Goal: Navigation & Orientation: Find specific page/section

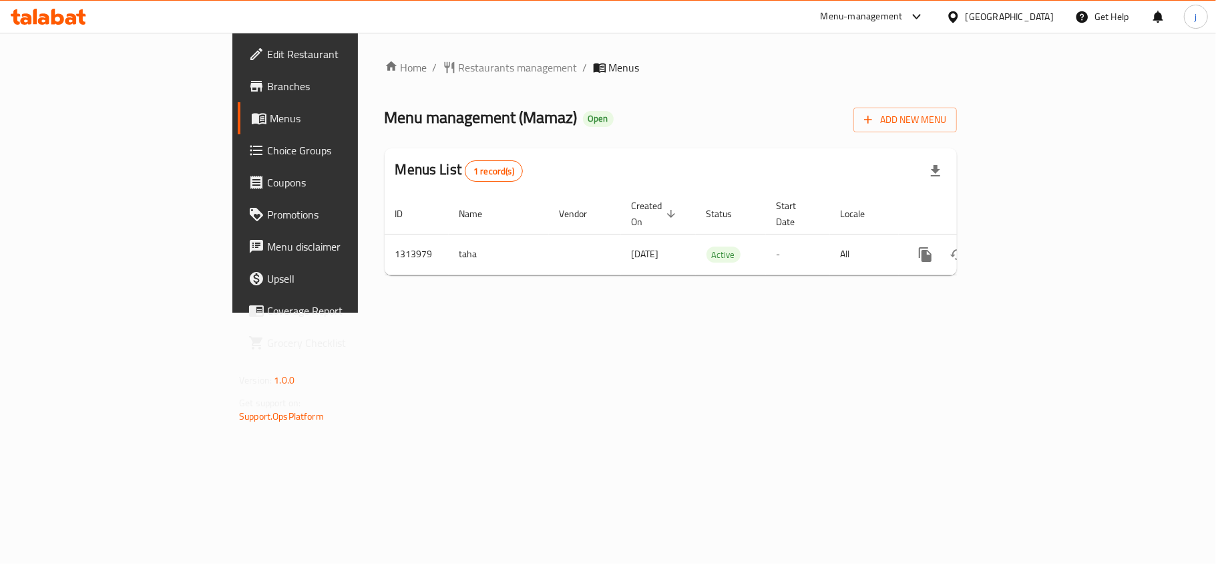
click at [267, 158] on span "Choice Groups" at bounding box center [346, 150] width 158 height 16
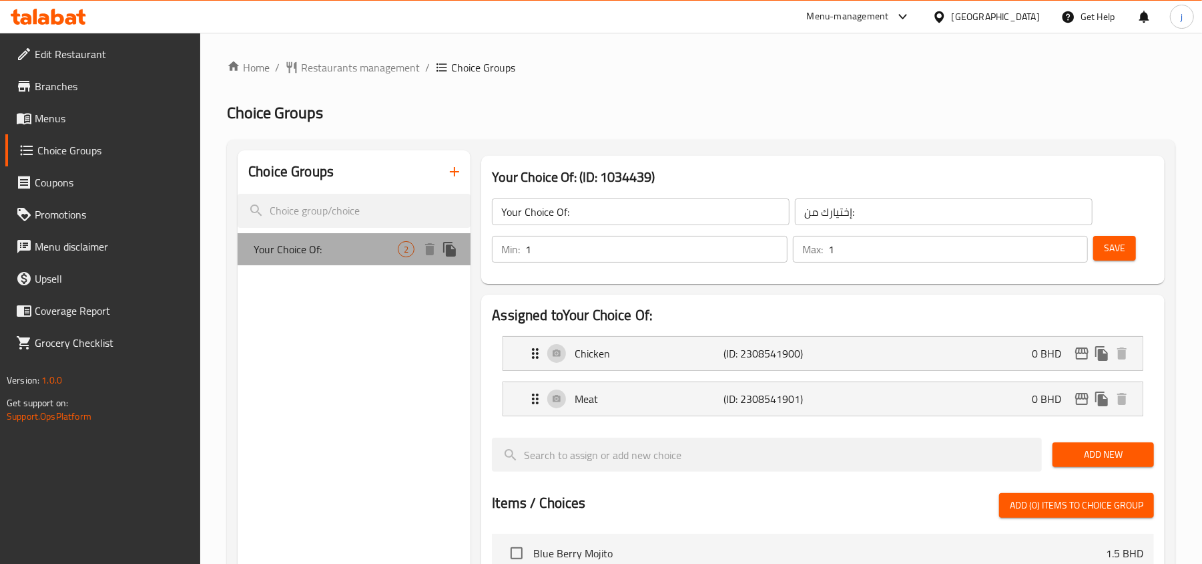
click at [375, 249] on span "Your Choice Of:" at bounding box center [326, 249] width 144 height 16
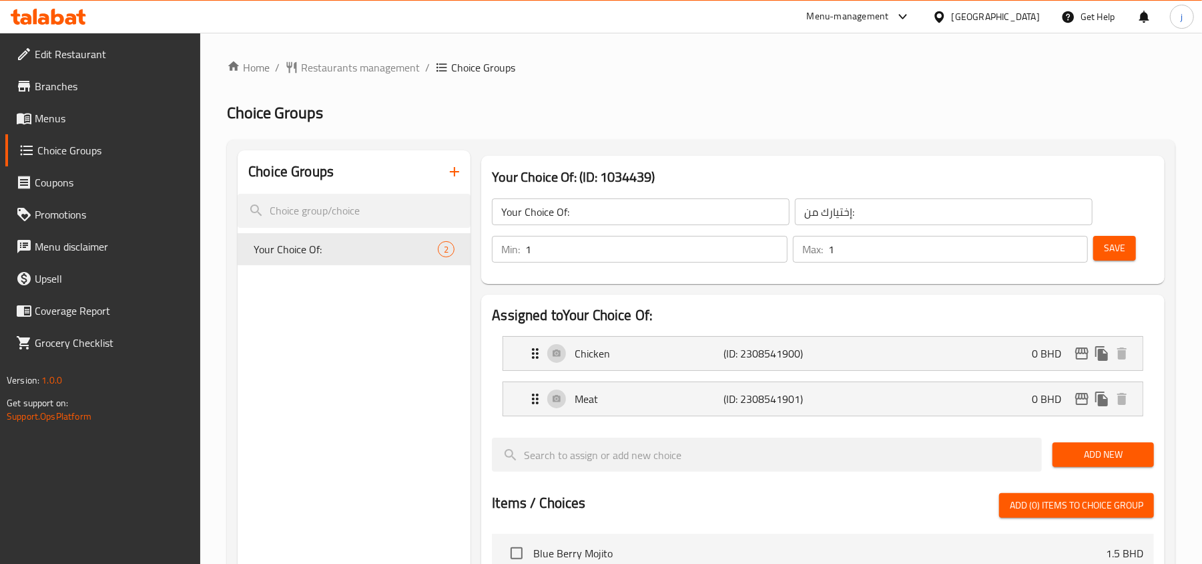
click at [947, 21] on icon at bounding box center [940, 17] width 14 height 14
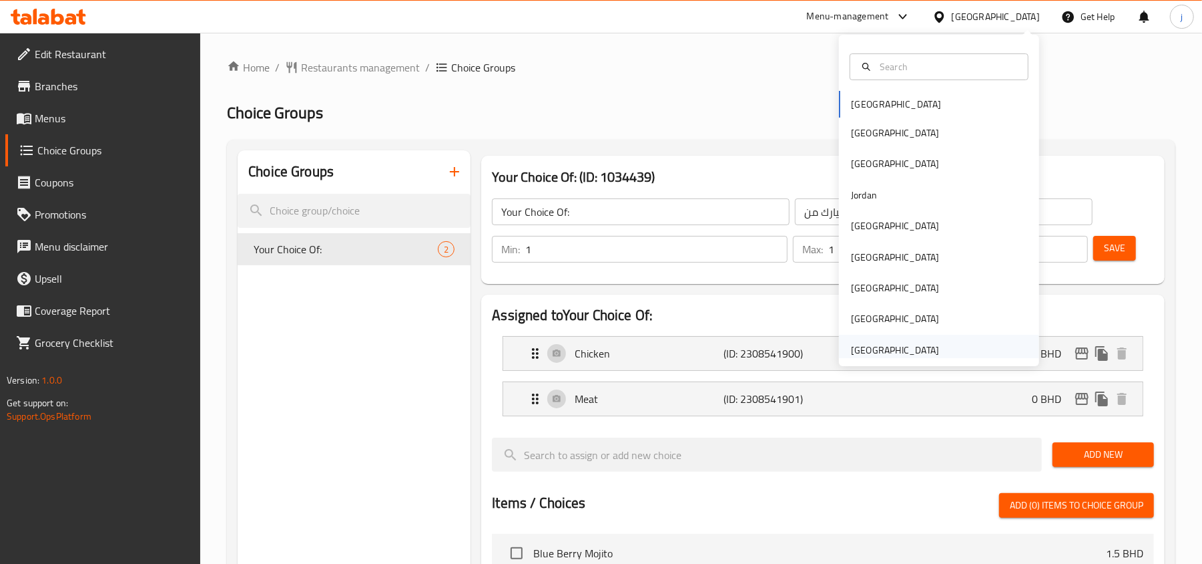
click at [865, 351] on div "[GEOGRAPHIC_DATA]" at bounding box center [895, 350] width 88 height 15
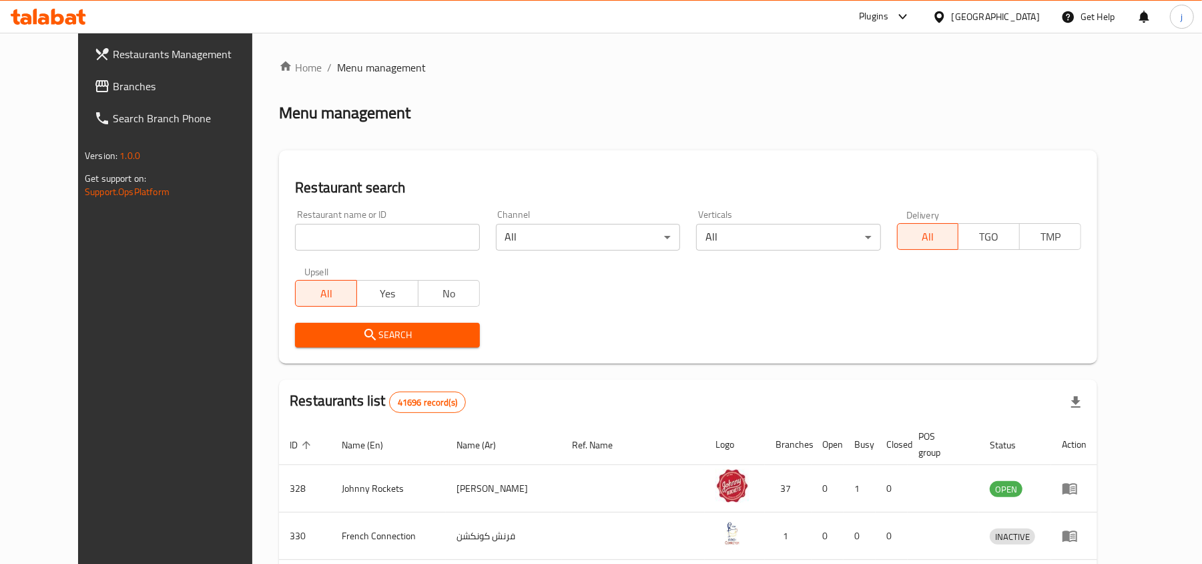
click at [83, 97] on link "Branches" at bounding box center [181, 86] width 196 height 32
